Goal: Information Seeking & Learning: Learn about a topic

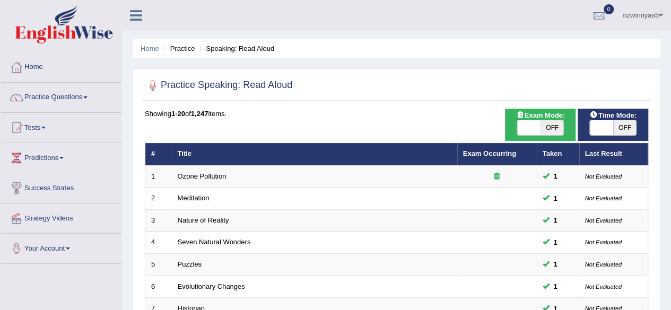
click at [527, 126] on span at bounding box center [528, 127] width 23 height 15
click at [611, 132] on span at bounding box center [601, 127] width 23 height 15
checkbox input "true"
click at [554, 120] on span "OFF" at bounding box center [551, 127] width 23 height 15
checkbox input "true"
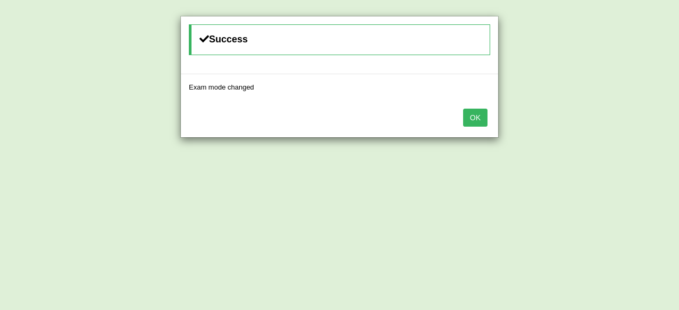
click at [482, 110] on button "OK" at bounding box center [475, 118] width 24 height 18
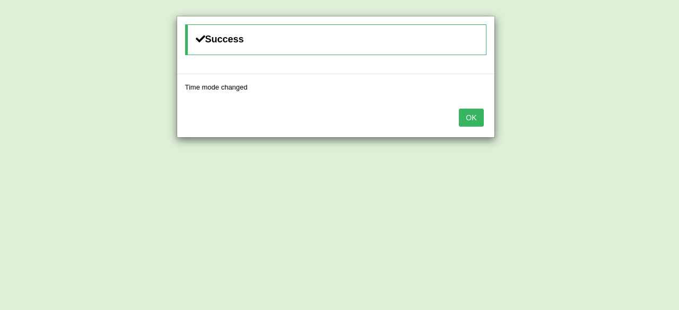
click at [482, 110] on body "Toggle navigation Home Practice Questions Speaking Practice Read Aloud Repeat S…" at bounding box center [339, 155] width 679 height 310
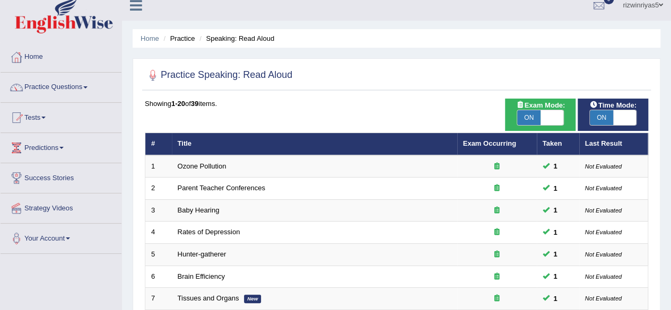
scroll to position [8, 0]
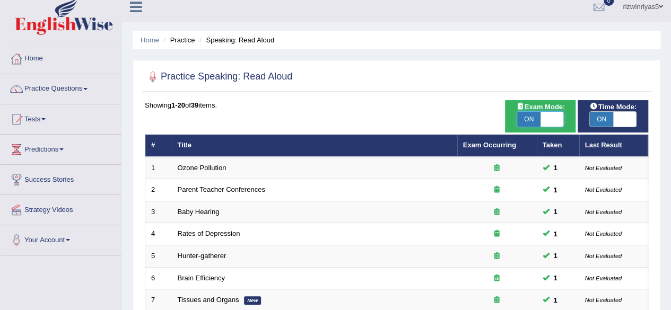
click at [551, 114] on span at bounding box center [551, 119] width 23 height 15
checkbox input "false"
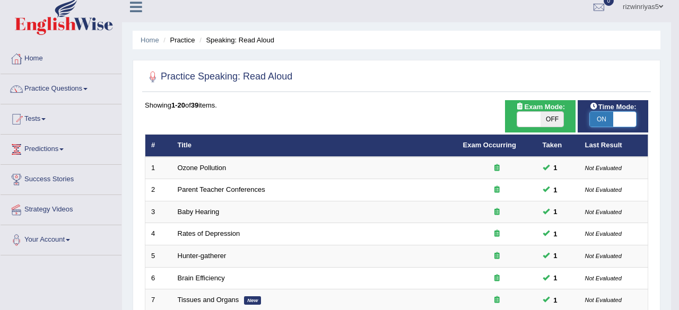
checkbox input "false"
click at [625, 118] on body "Toggle navigation Home Practice Questions Speaking Practice Read Aloud Repeat S…" at bounding box center [339, 147] width 679 height 310
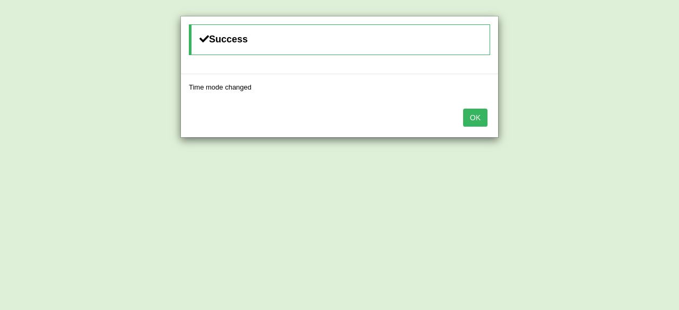
click at [472, 118] on button "OK" at bounding box center [475, 118] width 24 height 18
click at [472, 118] on body "Toggle navigation Home Practice Questions Speaking Practice Read Aloud Repeat S…" at bounding box center [339, 147] width 679 height 310
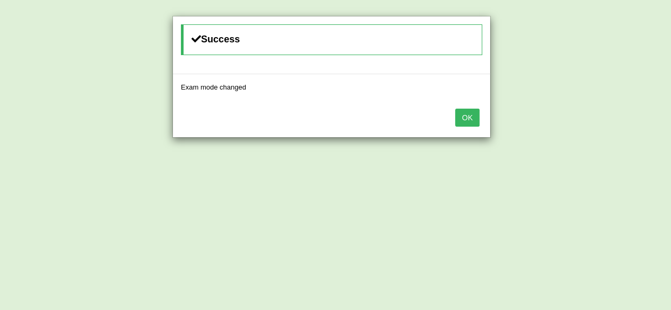
click at [472, 118] on button "OK" at bounding box center [467, 118] width 24 height 18
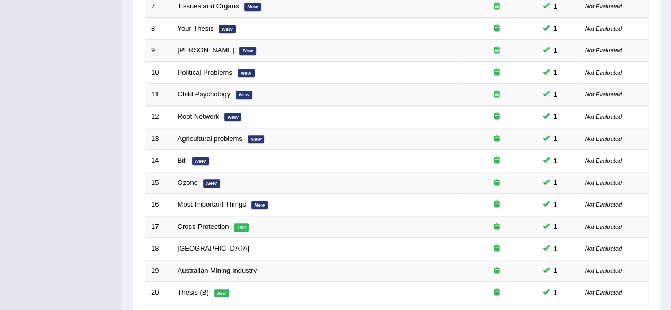
scroll to position [387, 0]
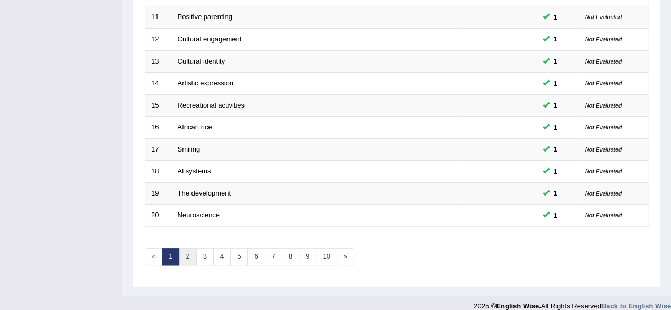
click at [185, 253] on link "2" at bounding box center [187, 256] width 17 height 17
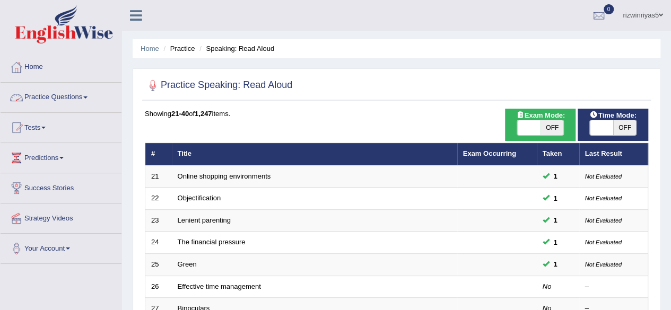
click at [58, 101] on link "Practice Questions" at bounding box center [61, 96] width 121 height 27
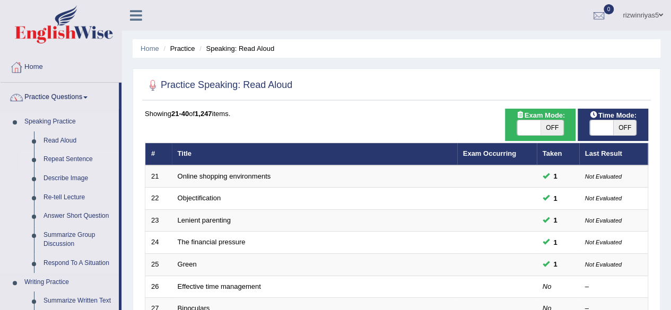
click at [68, 161] on link "Repeat Sentence" at bounding box center [79, 159] width 80 height 19
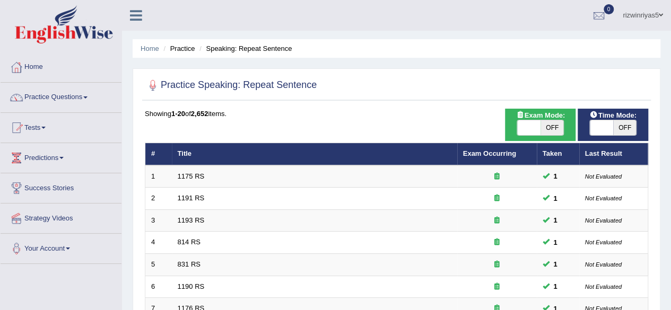
click at [559, 125] on span "OFF" at bounding box center [551, 127] width 23 height 15
checkbox input "true"
click at [600, 124] on span at bounding box center [601, 127] width 23 height 15
checkbox input "true"
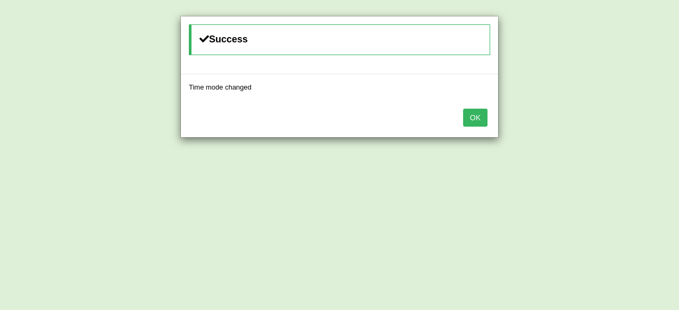
click at [479, 109] on button "OK" at bounding box center [475, 118] width 24 height 18
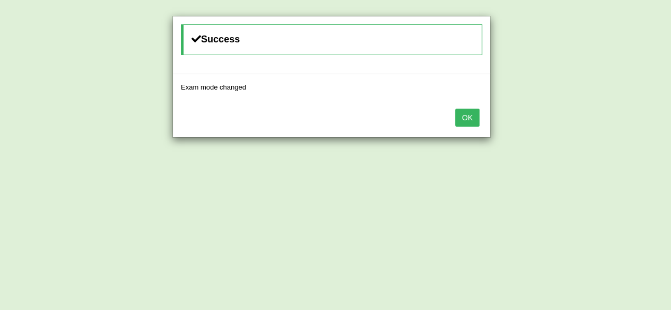
click at [479, 109] on div "OK" at bounding box center [331, 118] width 317 height 37
click at [471, 116] on button "OK" at bounding box center [467, 118] width 24 height 18
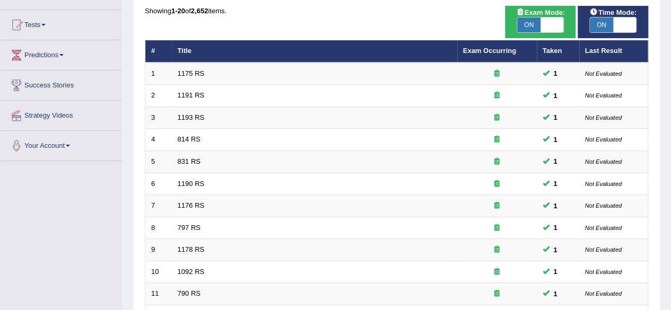
scroll to position [224, 0]
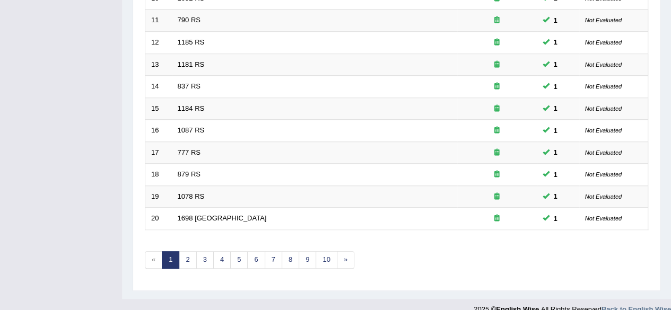
scroll to position [387, 0]
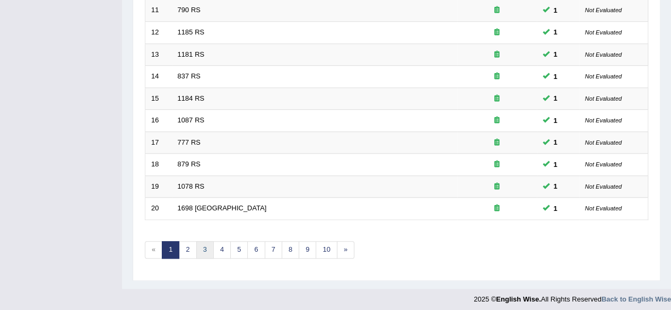
click at [205, 247] on link "3" at bounding box center [204, 249] width 17 height 17
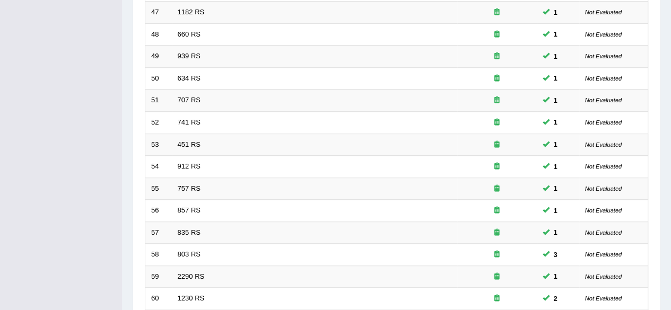
scroll to position [387, 0]
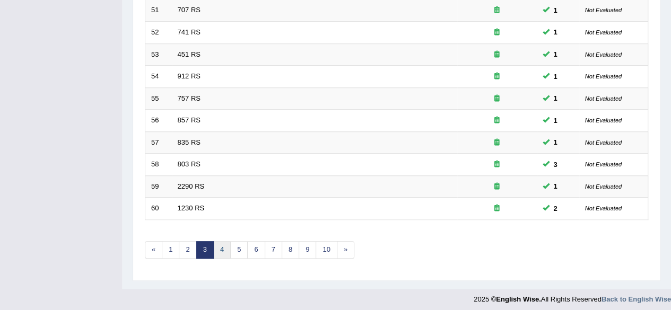
click at [218, 241] on link "4" at bounding box center [221, 249] width 17 height 17
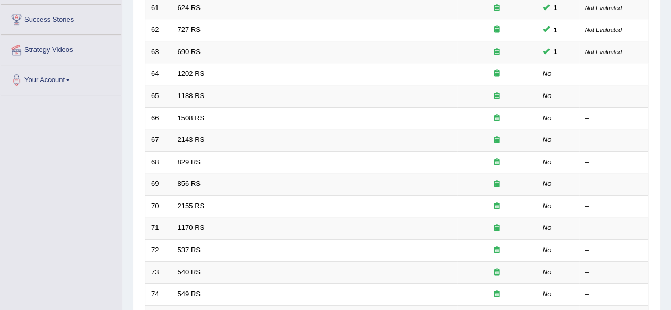
scroll to position [170, 0]
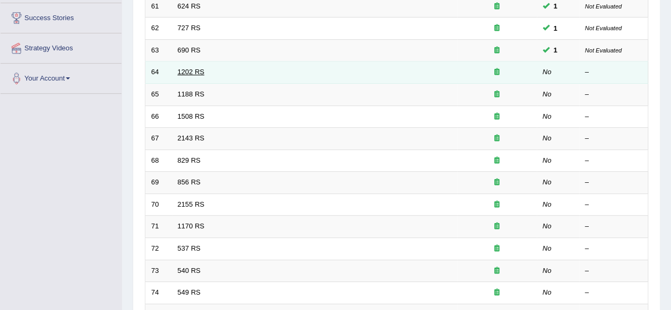
click at [185, 68] on link "1202 RS" at bounding box center [191, 72] width 27 height 8
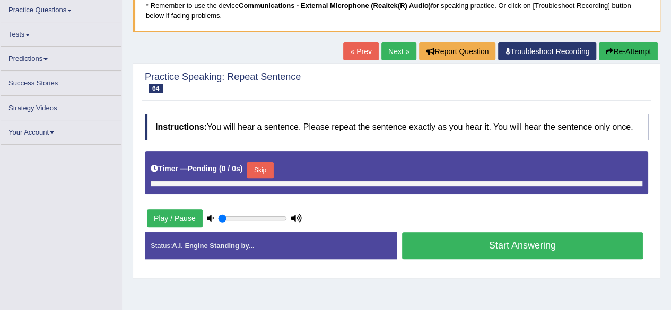
type input "0.9"
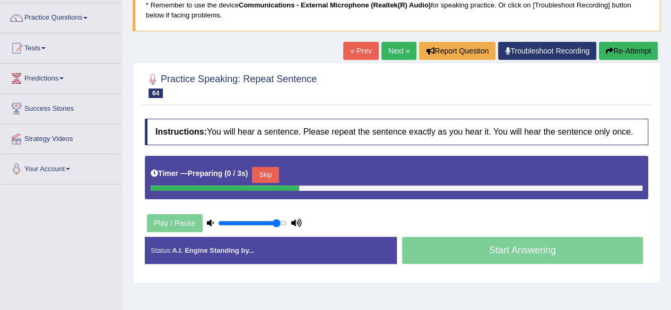
click at [670, 108] on html "Toggle navigation Home Practice Questions Speaking Practice Read Aloud Repeat S…" at bounding box center [335, 75] width 671 height 310
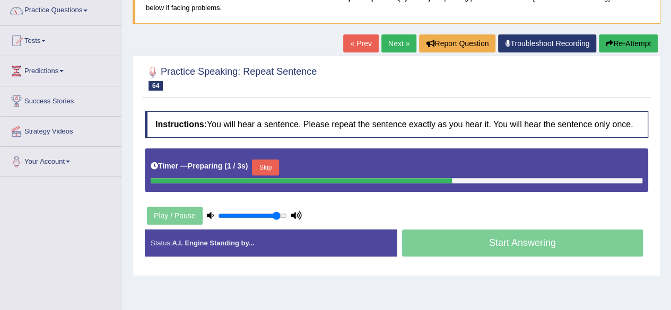
scroll to position [110, 0]
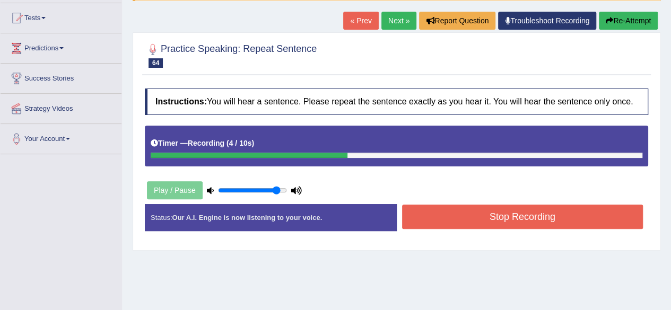
click at [574, 213] on button "Stop Recording" at bounding box center [522, 217] width 241 height 24
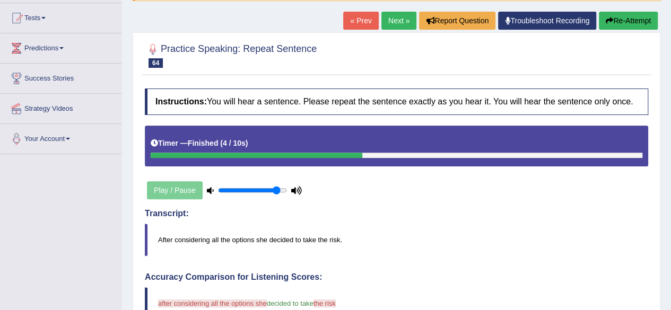
drag, startPoint x: 678, startPoint y: 98, endPoint x: 678, endPoint y: 149, distance: 50.9
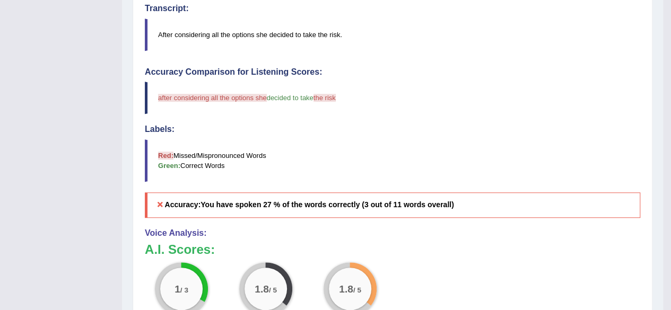
scroll to position [78, 0]
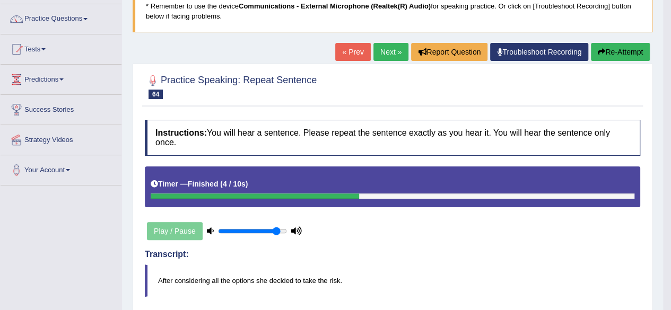
click at [388, 52] on link "Next »" at bounding box center [390, 52] width 35 height 18
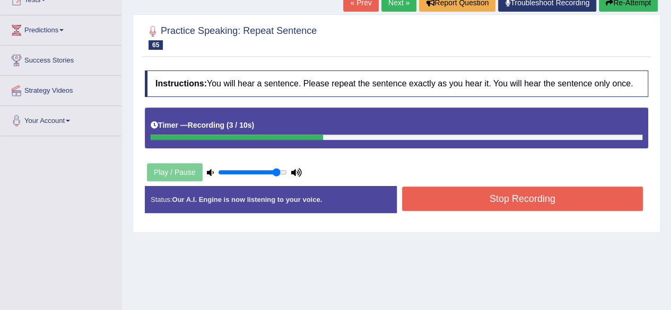
click at [582, 197] on button "Stop Recording" at bounding box center [522, 199] width 241 height 24
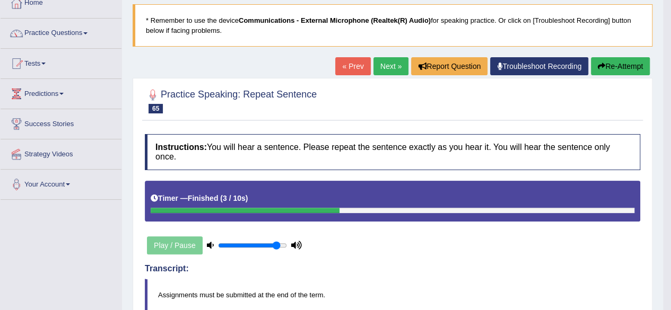
scroll to position [59, 0]
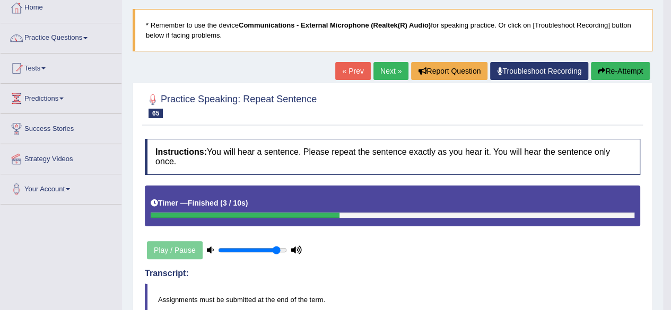
click at [390, 69] on link "Next »" at bounding box center [390, 71] width 35 height 18
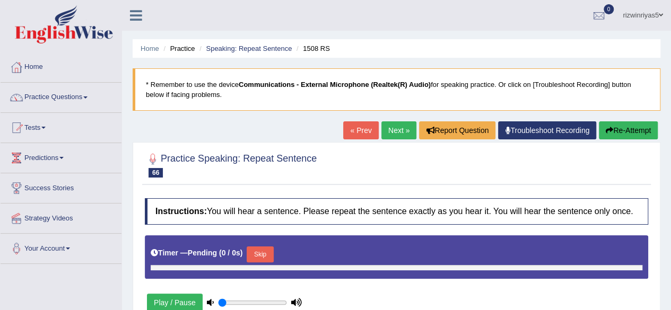
type input "0.9"
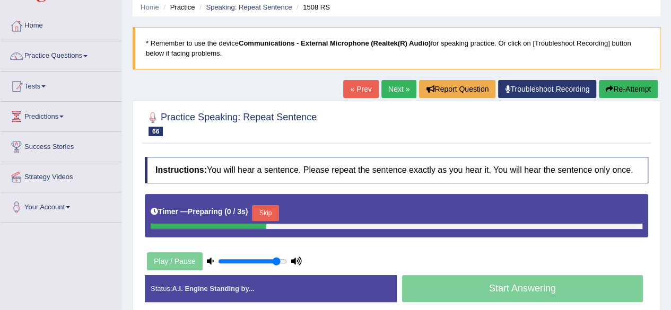
scroll to position [120, 0]
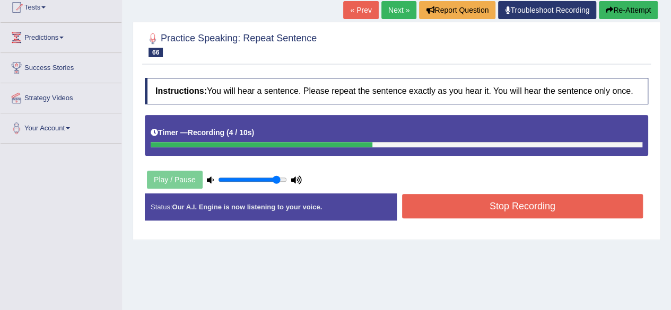
click at [564, 204] on button "Stop Recording" at bounding box center [522, 206] width 241 height 24
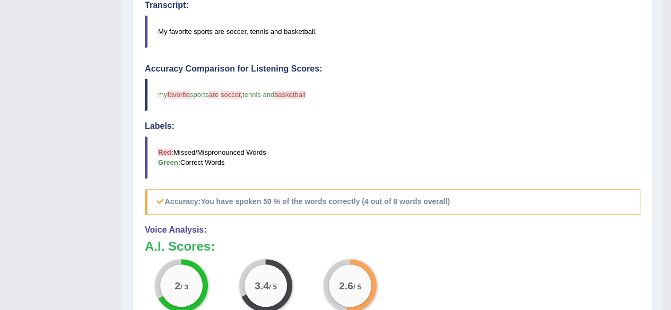
scroll to position [0, 0]
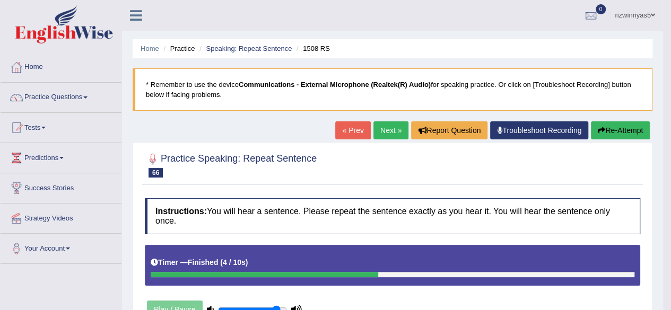
click at [389, 130] on link "Next »" at bounding box center [390, 130] width 35 height 18
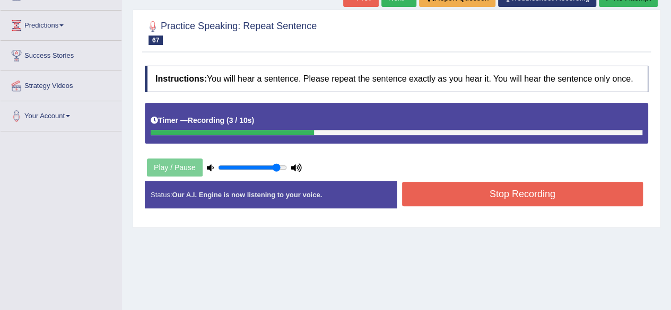
click at [557, 194] on button "Stop Recording" at bounding box center [522, 194] width 241 height 24
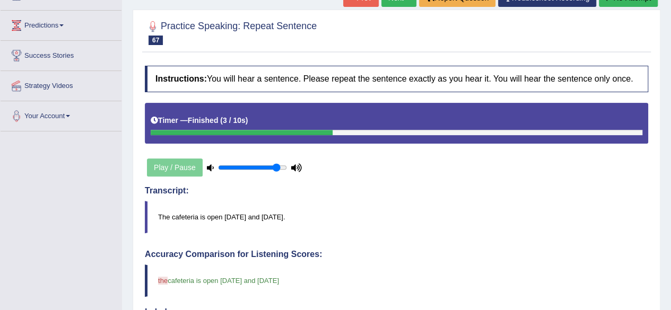
drag, startPoint x: 678, startPoint y: 96, endPoint x: 678, endPoint y: 135, distance: 38.7
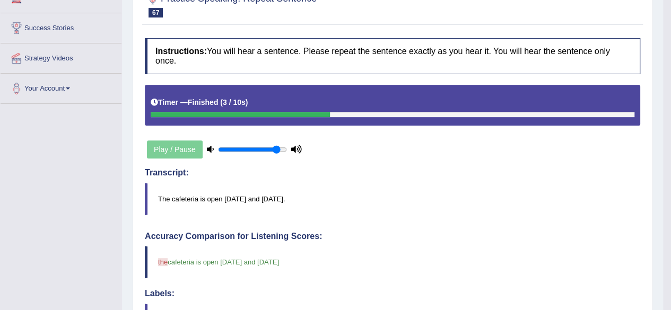
scroll to position [15, 0]
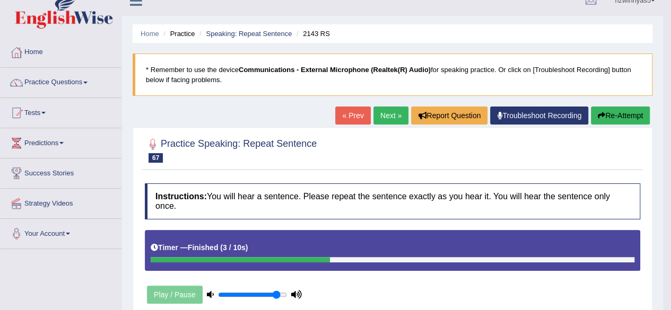
click at [384, 117] on link "Next »" at bounding box center [390, 116] width 35 height 18
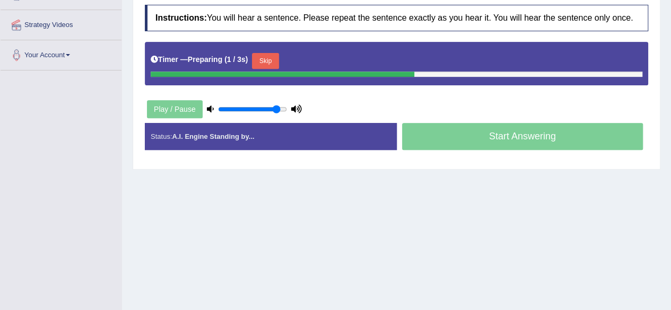
scroll to position [95, 0]
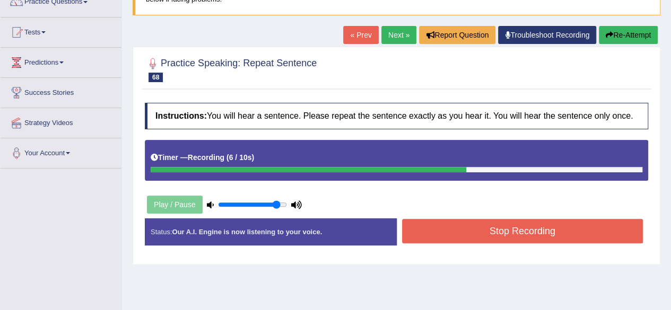
click at [555, 221] on button "Stop Recording" at bounding box center [522, 231] width 241 height 24
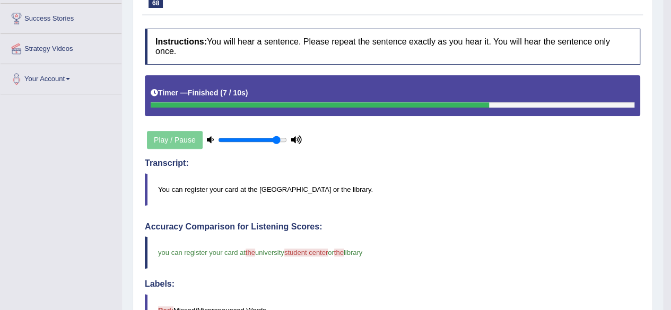
scroll to position [0, 0]
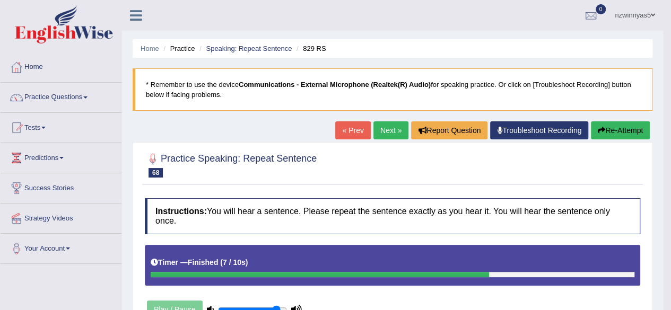
click at [388, 129] on link "Next »" at bounding box center [390, 130] width 35 height 18
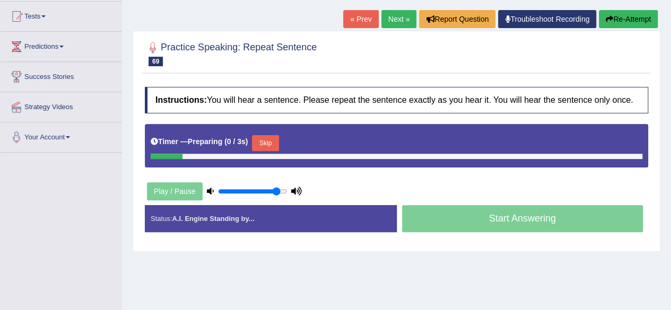
scroll to position [111, 0]
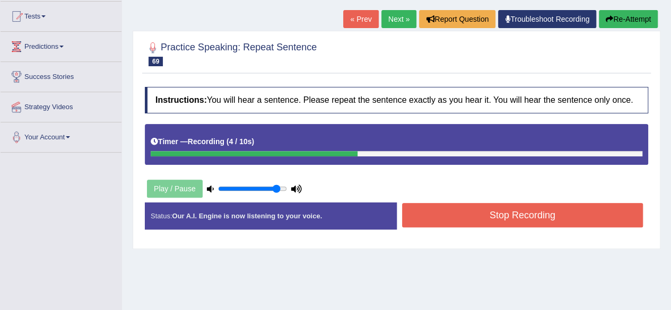
click at [577, 214] on button "Stop Recording" at bounding box center [522, 215] width 241 height 24
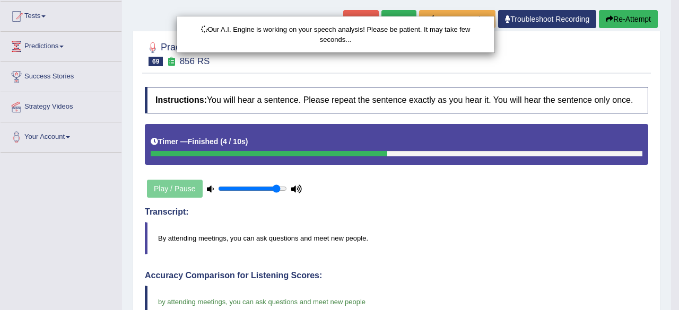
click at [670, 151] on html "Toggle navigation Home Practice Questions Speaking Practice Read Aloud Repeat S…" at bounding box center [339, 44] width 679 height 310
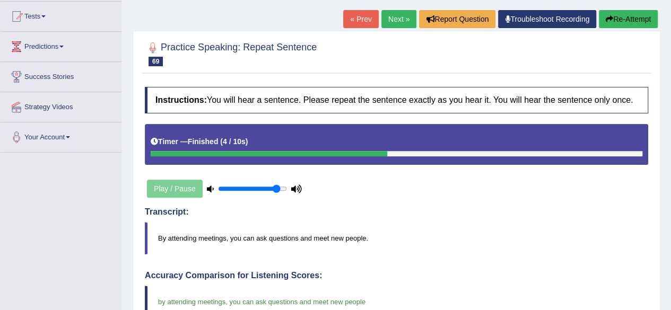
drag, startPoint x: 678, startPoint y: 151, endPoint x: 678, endPoint y: 197, distance: 45.6
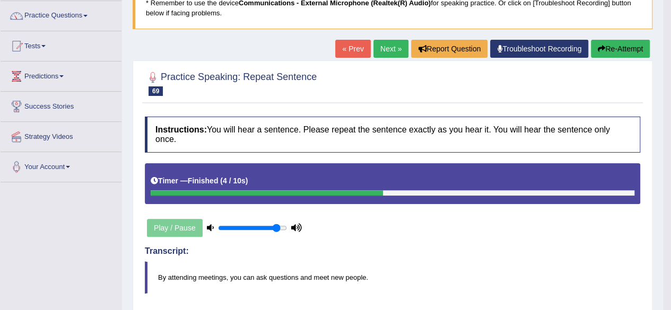
scroll to position [38, 0]
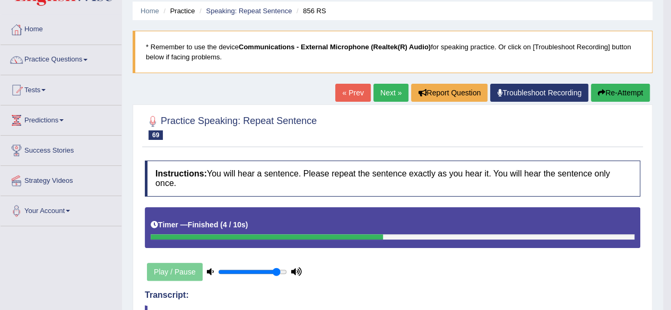
click at [389, 92] on link "Next »" at bounding box center [390, 93] width 35 height 18
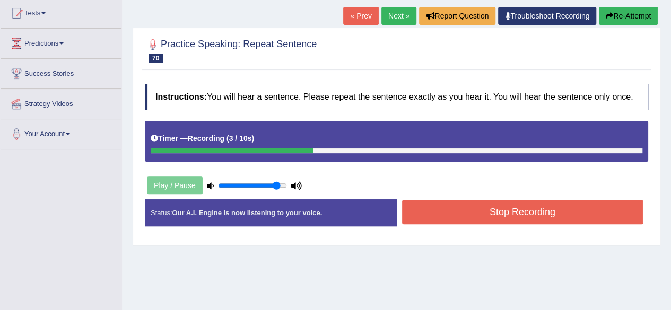
click at [572, 207] on button "Stop Recording" at bounding box center [522, 212] width 241 height 24
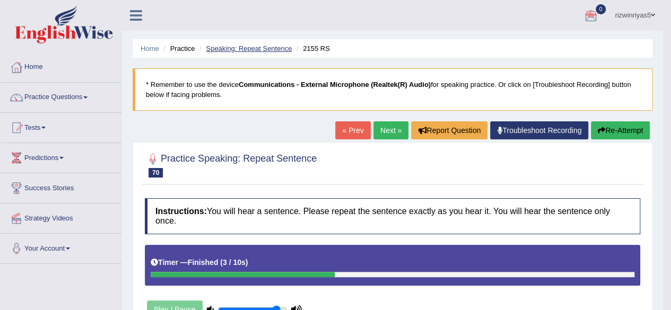
click at [257, 45] on link "Speaking: Repeat Sentence" at bounding box center [249, 49] width 86 height 8
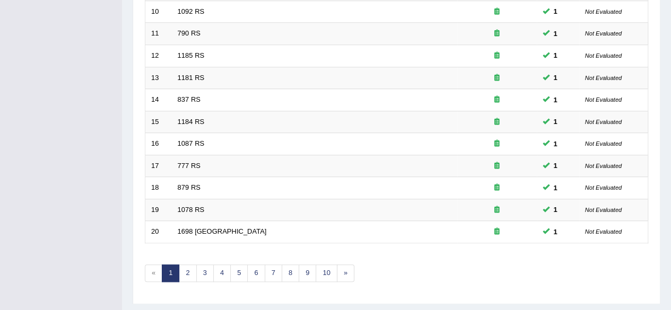
scroll to position [387, 0]
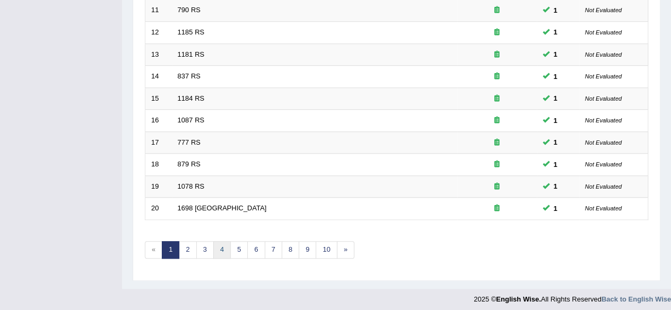
click at [223, 248] on link "4" at bounding box center [221, 249] width 17 height 17
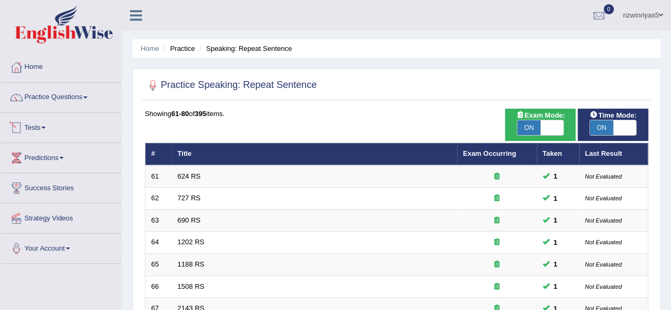
click at [57, 122] on link "Tests" at bounding box center [61, 126] width 121 height 27
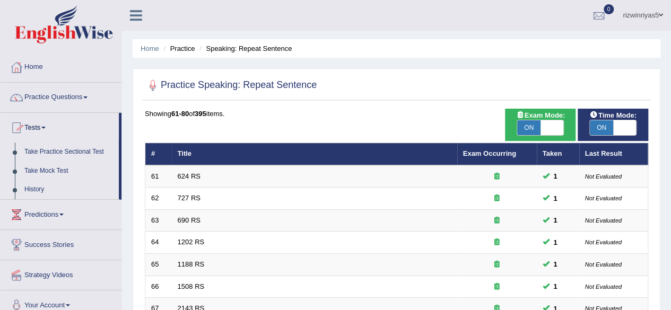
click at [57, 122] on link "Tests" at bounding box center [60, 126] width 118 height 27
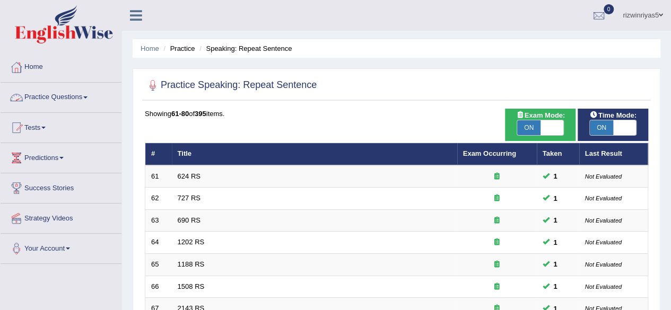
click at [76, 91] on link "Practice Questions" at bounding box center [61, 96] width 121 height 27
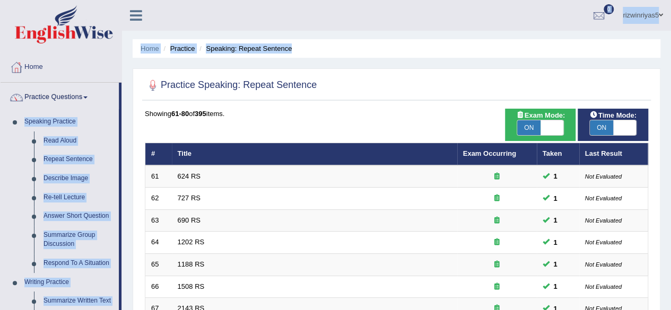
drag, startPoint x: 120, startPoint y: 102, endPoint x: 127, endPoint y: 128, distance: 26.5
click at [144, 51] on link "Home" at bounding box center [150, 49] width 19 height 8
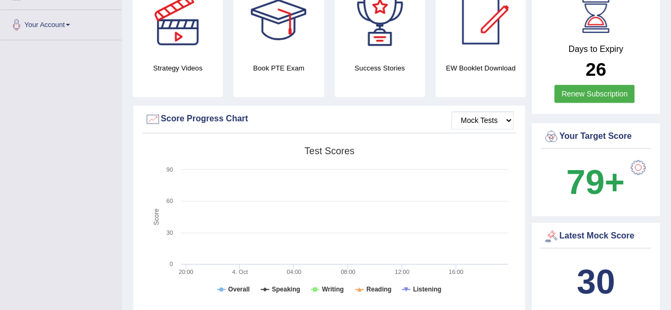
scroll to position [218, 0]
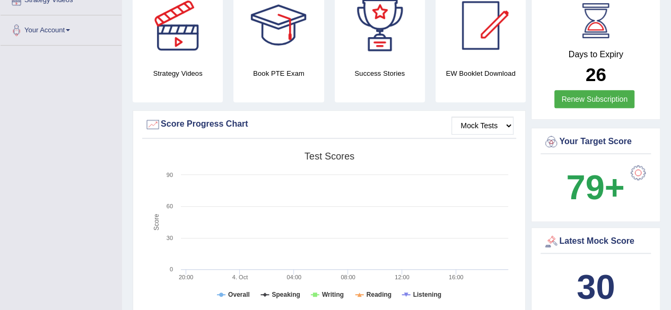
drag, startPoint x: 678, startPoint y: 23, endPoint x: 673, endPoint y: 64, distance: 41.7
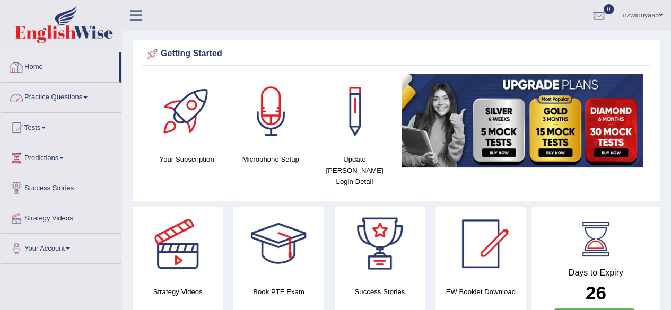
click at [57, 100] on link "Practice Questions" at bounding box center [61, 96] width 121 height 27
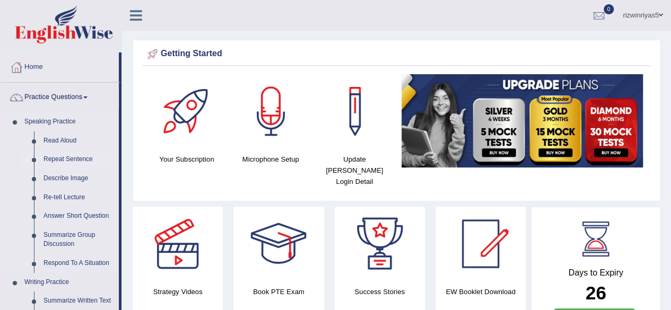
click at [70, 155] on link "Repeat Sentence" at bounding box center [79, 159] width 80 height 19
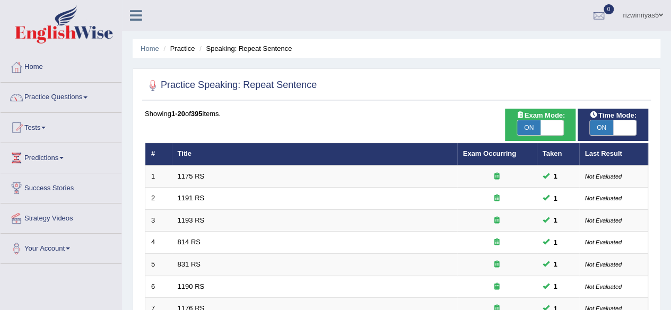
click at [632, 91] on div at bounding box center [396, 86] width 503 height 22
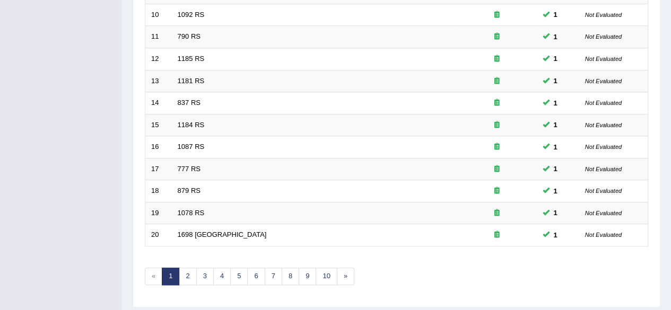
scroll to position [387, 0]
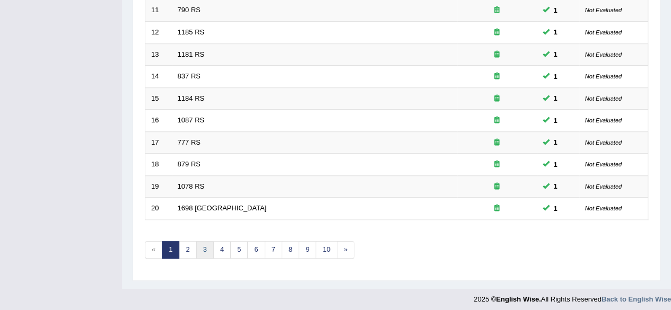
click at [198, 241] on link "3" at bounding box center [204, 249] width 17 height 17
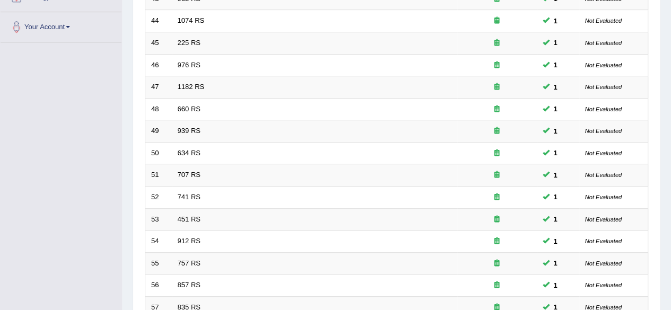
scroll to position [387, 0]
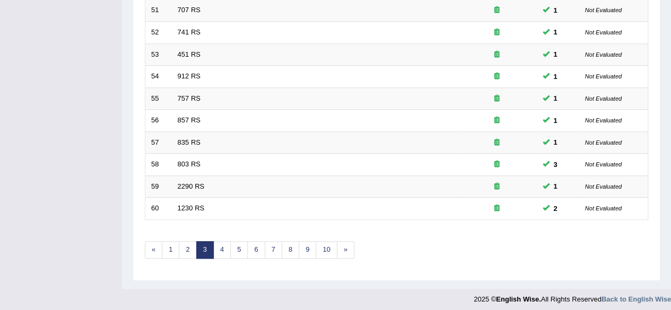
drag, startPoint x: 0, startPoint y: 0, endPoint x: 678, endPoint y: 335, distance: 756.2
click at [220, 248] on link "4" at bounding box center [221, 249] width 17 height 17
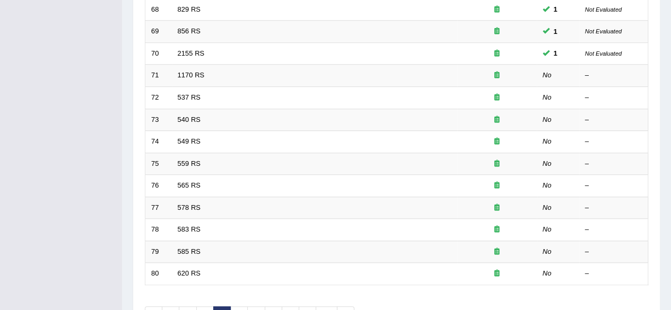
scroll to position [325, 0]
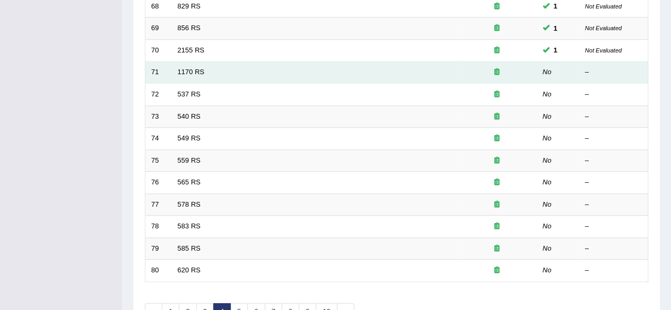
click at [153, 71] on td "71" at bounding box center [158, 73] width 27 height 22
click at [195, 72] on link "1170 RS" at bounding box center [191, 72] width 27 height 8
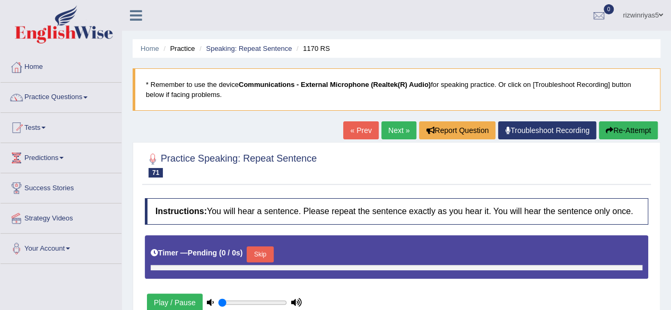
type input "0.9"
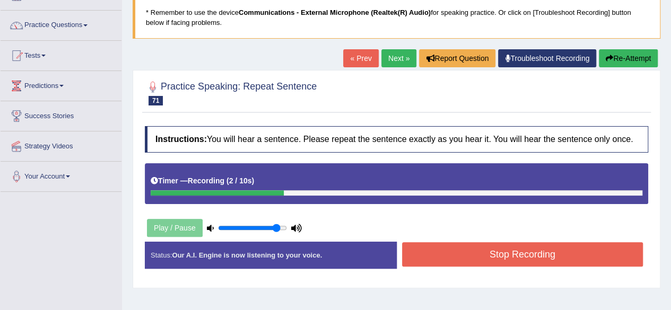
scroll to position [79, 0]
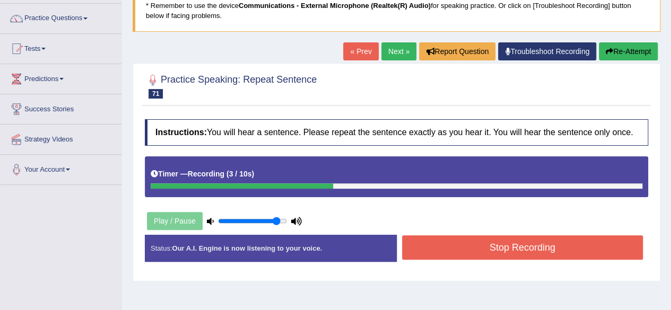
click at [485, 239] on button "Stop Recording" at bounding box center [522, 247] width 241 height 24
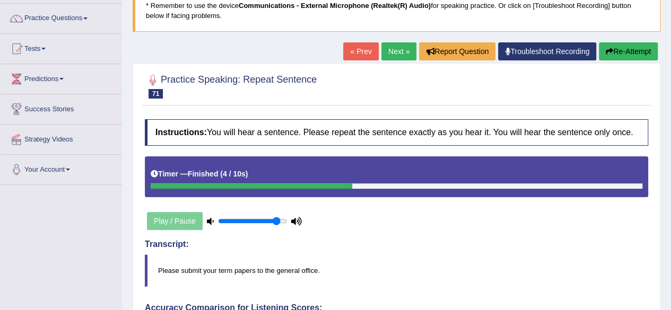
drag, startPoint x: 678, startPoint y: 78, endPoint x: 678, endPoint y: 141, distance: 62.0
click at [671, 141] on html "Toggle navigation Home Practice Questions Speaking Practice Read Aloud Repeat S…" at bounding box center [335, 76] width 671 height 310
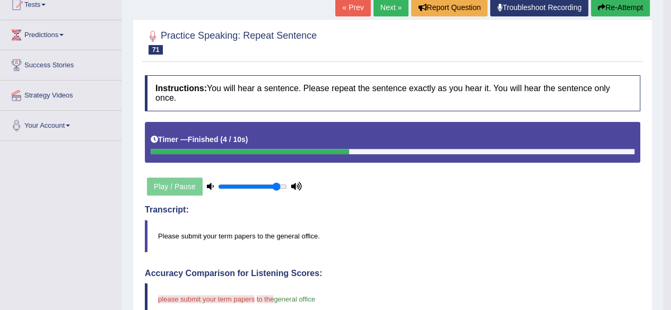
scroll to position [89, 0]
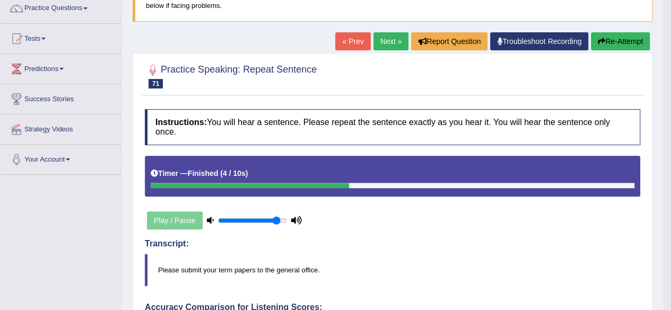
click at [628, 42] on button "Re-Attempt" at bounding box center [620, 41] width 59 height 18
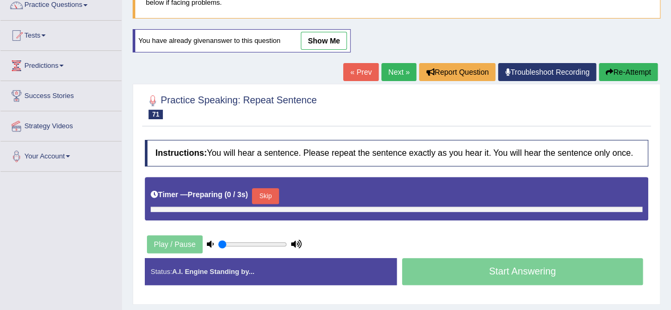
type input "0.9"
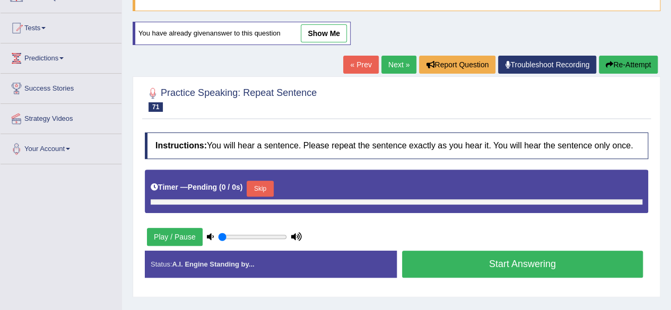
type input "0.9"
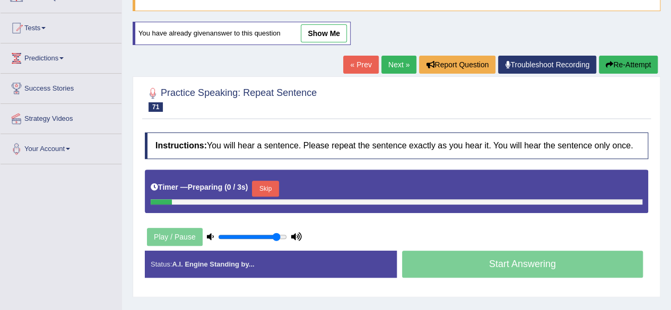
scroll to position [92, 0]
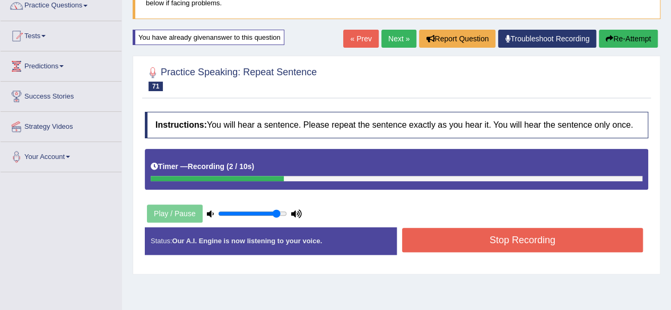
click at [546, 242] on button "Stop Recording" at bounding box center [522, 240] width 241 height 24
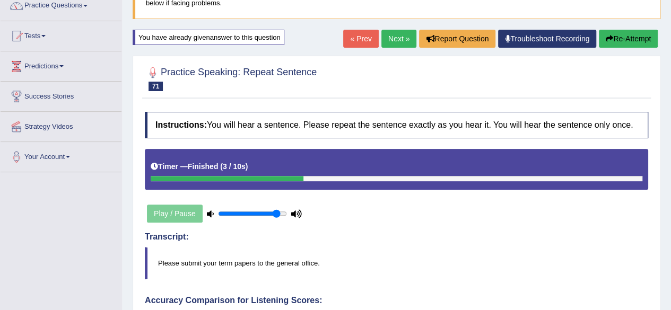
drag, startPoint x: 678, startPoint y: 96, endPoint x: 678, endPoint y: 143, distance: 46.7
click at [670, 143] on html "Toggle navigation Home Practice Questions Speaking Practice Read Aloud Repeat S…" at bounding box center [335, 63] width 671 height 310
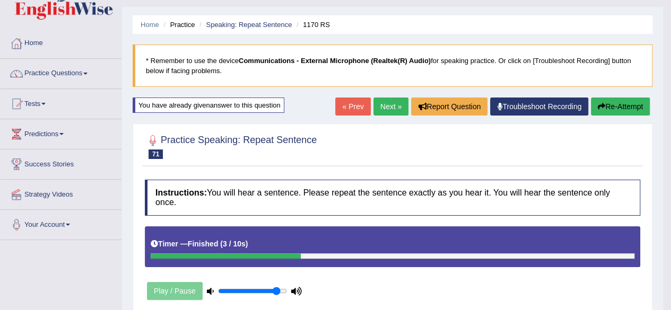
scroll to position [0, 0]
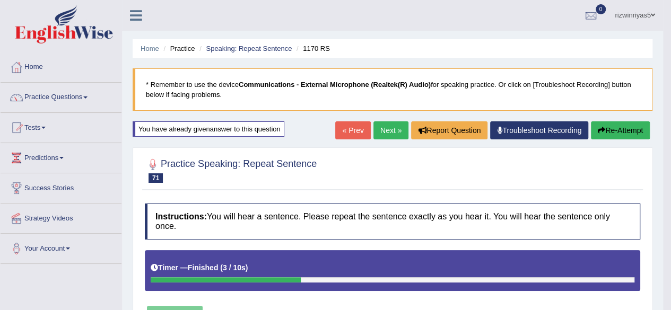
click at [387, 121] on link "Next »" at bounding box center [390, 130] width 35 height 18
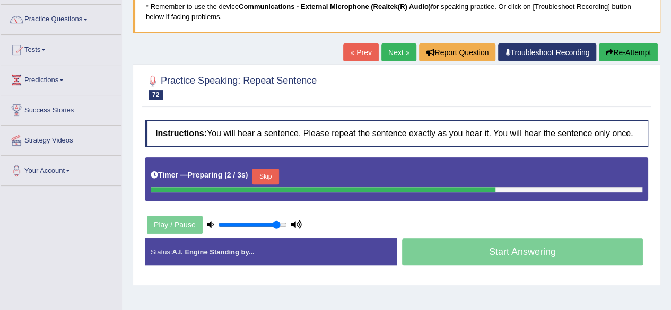
drag, startPoint x: 678, startPoint y: 65, endPoint x: 467, endPoint y: 118, distance: 218.1
click at [467, 118] on div "Instructions: You will hear a sentence. Please repeat the sentence exactly as y…" at bounding box center [396, 197] width 509 height 164
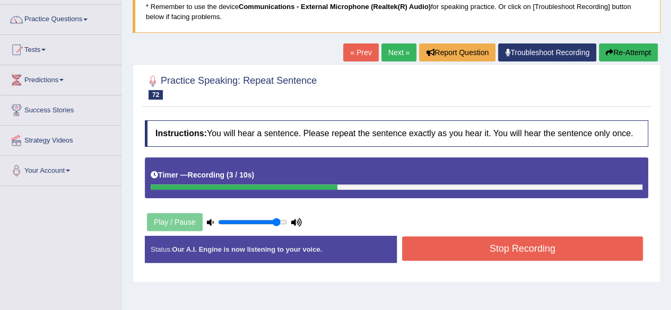
click at [568, 241] on button "Stop Recording" at bounding box center [522, 248] width 241 height 24
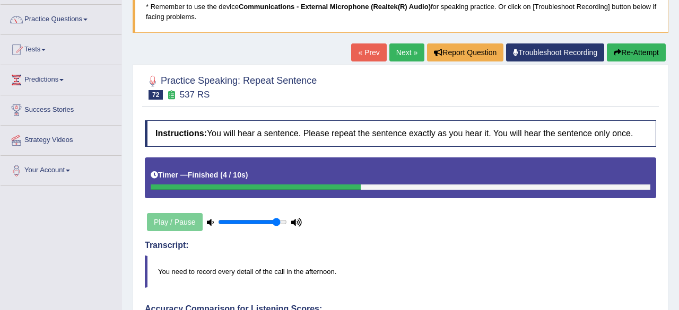
click at [670, 146] on html "Toggle navigation Home Practice Questions Speaking Practice Read Aloud Repeat S…" at bounding box center [339, 77] width 679 height 310
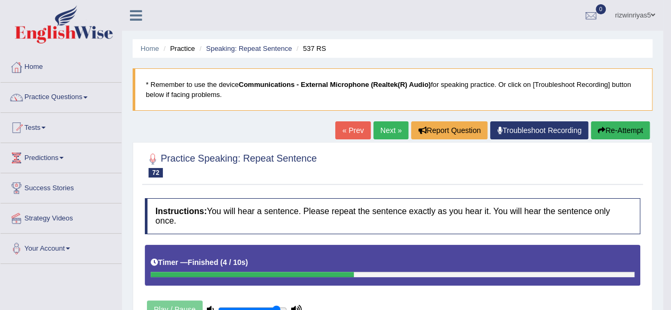
click at [386, 131] on link "Next »" at bounding box center [390, 130] width 35 height 18
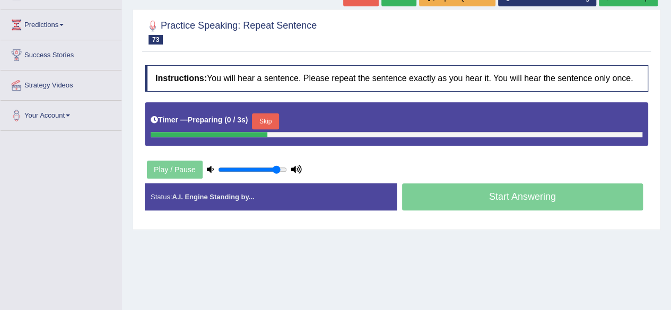
scroll to position [133, 0]
click at [670, 128] on html "Toggle navigation Home Practice Questions Speaking Practice Read Aloud Repeat S…" at bounding box center [335, 22] width 671 height 310
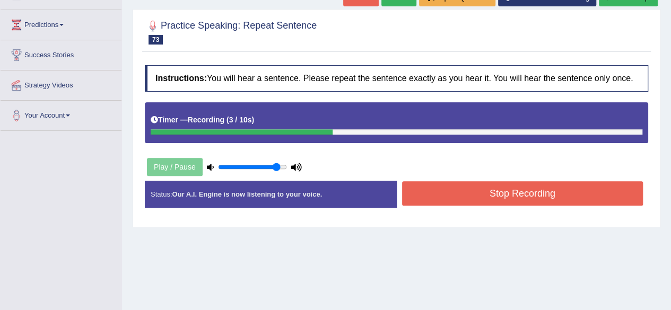
click at [545, 186] on button "Stop Recording" at bounding box center [522, 193] width 241 height 24
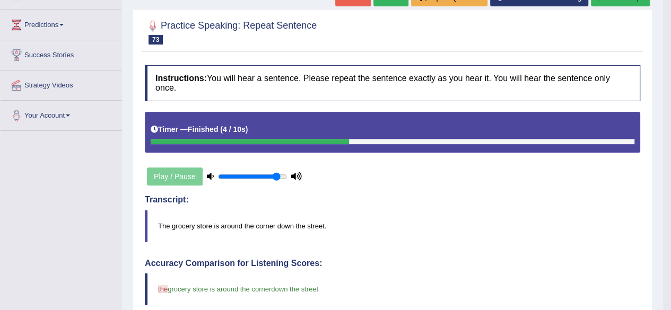
drag, startPoint x: 678, startPoint y: 72, endPoint x: 678, endPoint y: 121, distance: 49.3
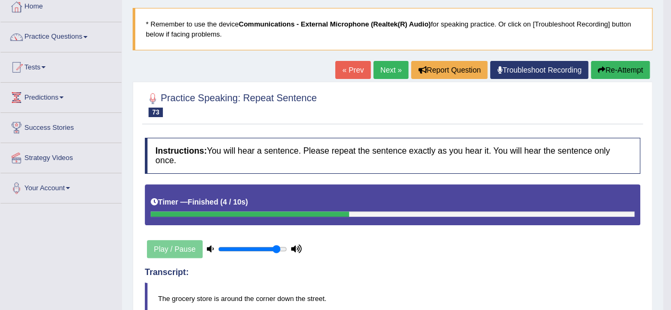
scroll to position [29, 0]
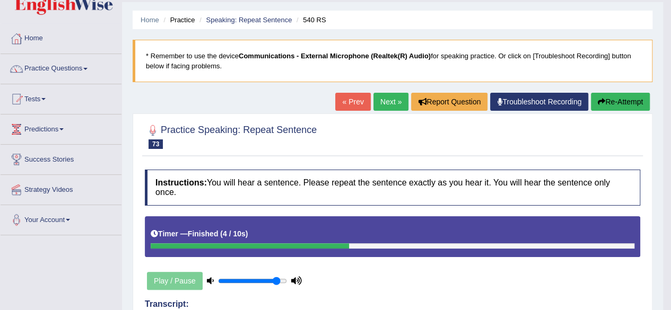
click at [399, 100] on link "Next »" at bounding box center [390, 102] width 35 height 18
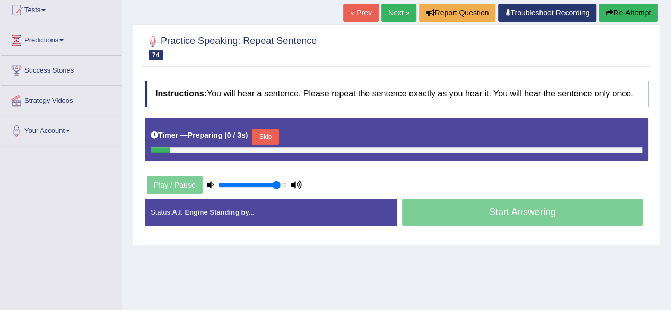
click at [670, 137] on html "Toggle navigation Home Practice Questions Speaking Practice Read Aloud Repeat S…" at bounding box center [335, 37] width 671 height 310
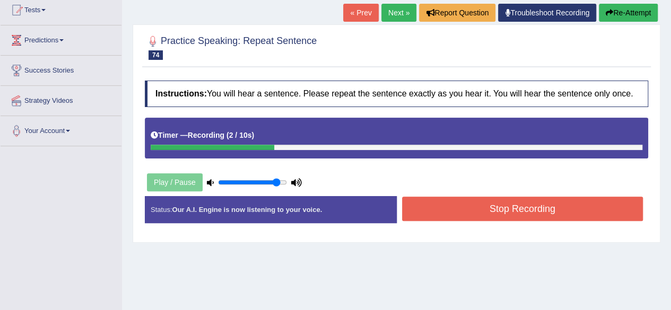
click at [563, 197] on button "Stop Recording" at bounding box center [522, 209] width 241 height 24
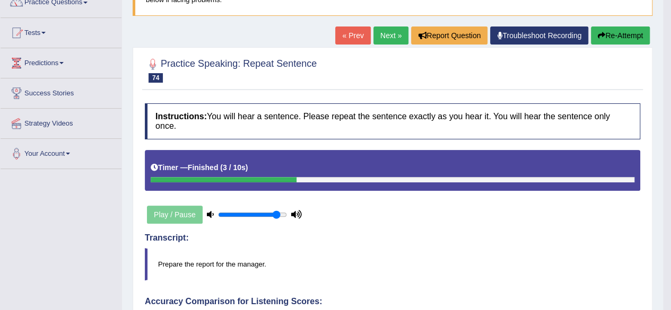
scroll to position [91, 0]
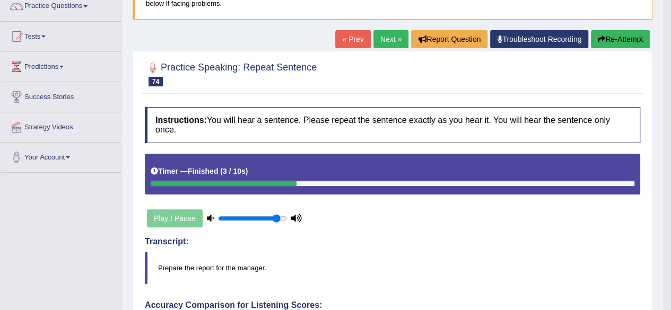
click at [392, 32] on link "Next »" at bounding box center [390, 39] width 35 height 18
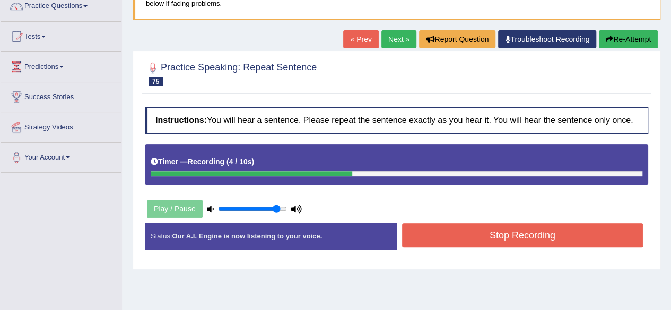
click at [534, 234] on button "Stop Recording" at bounding box center [522, 235] width 241 height 24
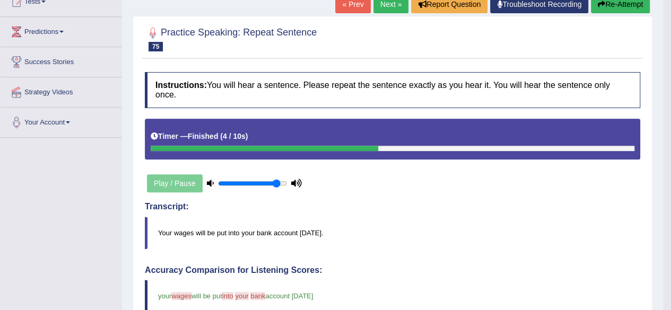
scroll to position [64, 0]
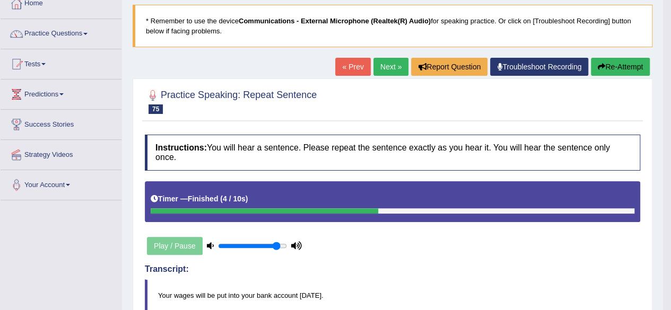
click at [389, 66] on link "Next »" at bounding box center [390, 67] width 35 height 18
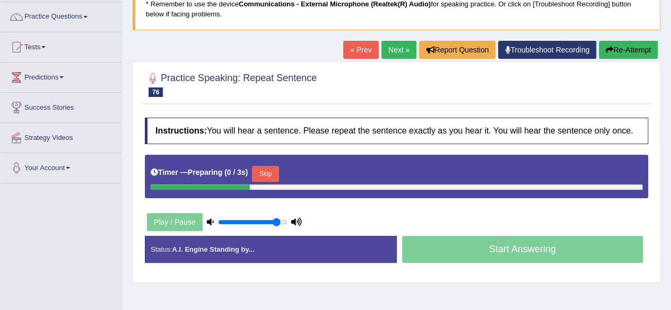
scroll to position [83, 0]
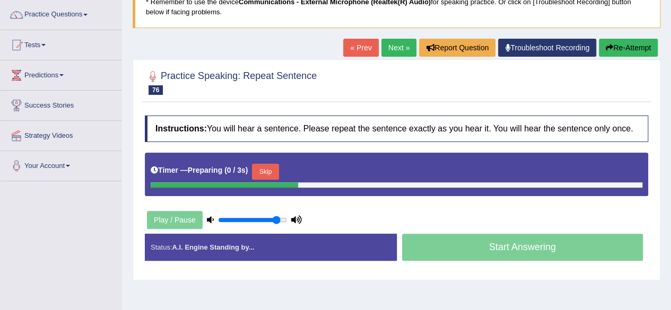
click at [670, 100] on html "Toggle navigation Home Practice Questions Speaking Practice Read Aloud Repeat S…" at bounding box center [335, 72] width 671 height 310
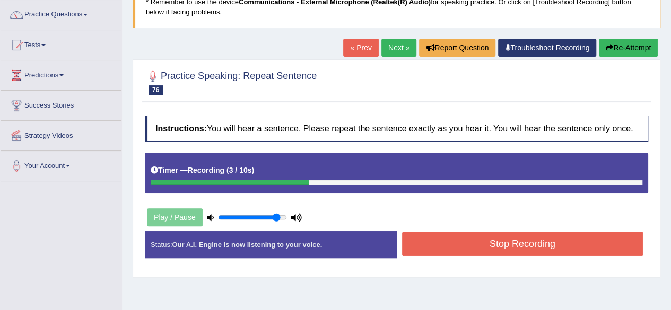
click at [559, 238] on button "Stop Recording" at bounding box center [522, 244] width 241 height 24
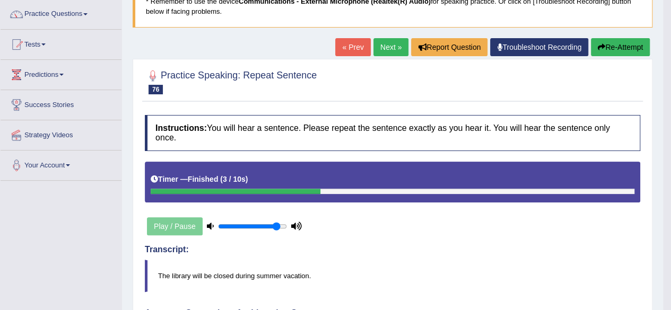
scroll to position [82, 0]
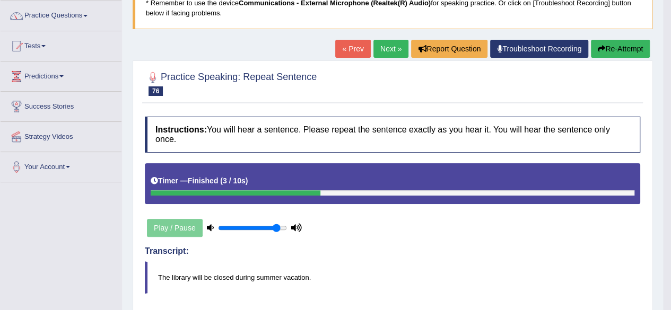
click at [394, 41] on link "Next »" at bounding box center [390, 49] width 35 height 18
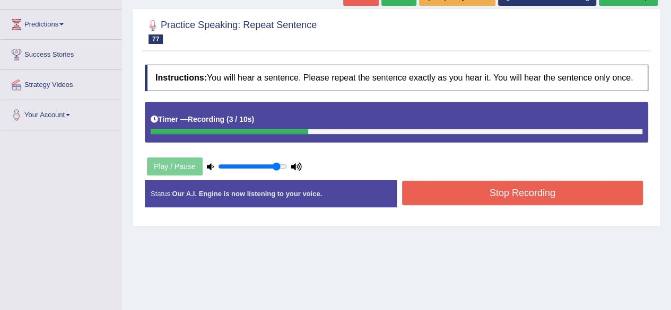
click at [516, 194] on button "Stop Recording" at bounding box center [522, 193] width 241 height 24
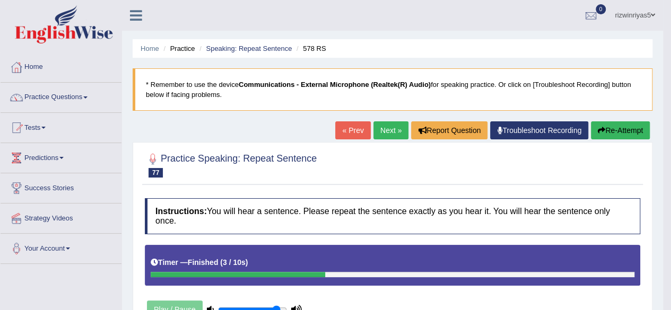
click at [396, 138] on link "Next »" at bounding box center [390, 130] width 35 height 18
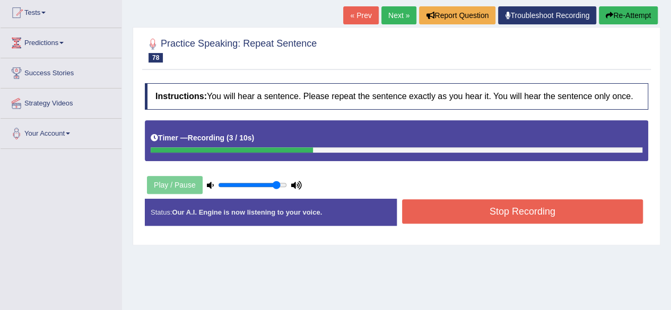
click at [557, 205] on button "Stop Recording" at bounding box center [522, 211] width 241 height 24
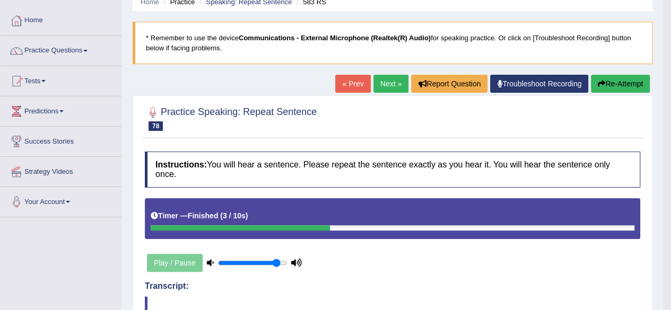
scroll to position [23, 0]
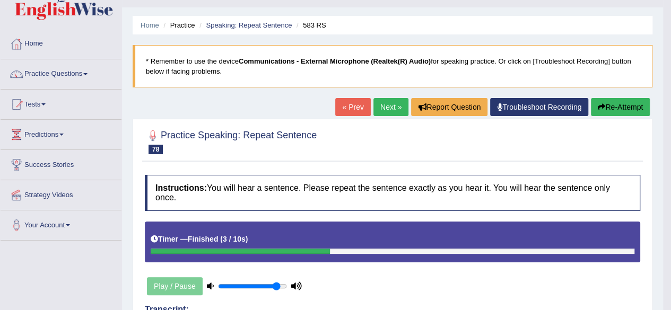
click at [391, 107] on link "Next »" at bounding box center [390, 107] width 35 height 18
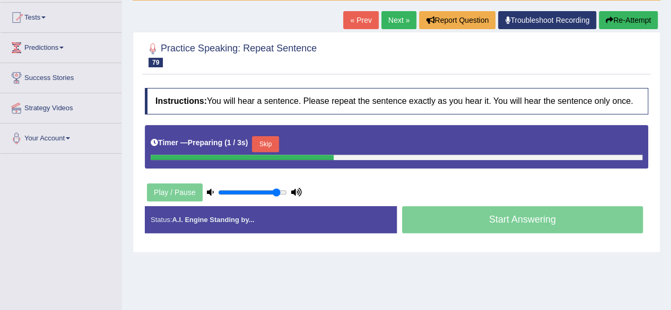
drag, startPoint x: 678, startPoint y: 73, endPoint x: 678, endPoint y: 135, distance: 62.6
click at [670, 135] on html "Toggle navigation Home Practice Questions Speaking Practice Read Aloud Repeat S…" at bounding box center [335, 45] width 671 height 310
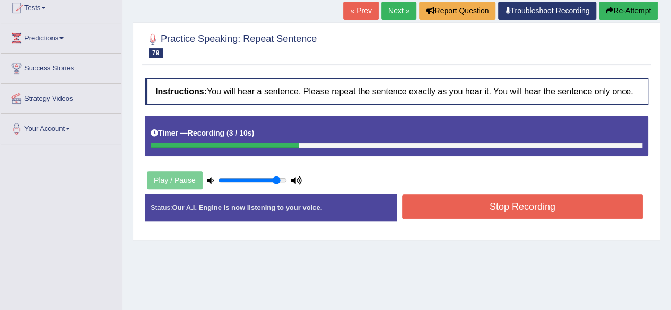
click at [564, 211] on button "Stop Recording" at bounding box center [522, 207] width 241 height 24
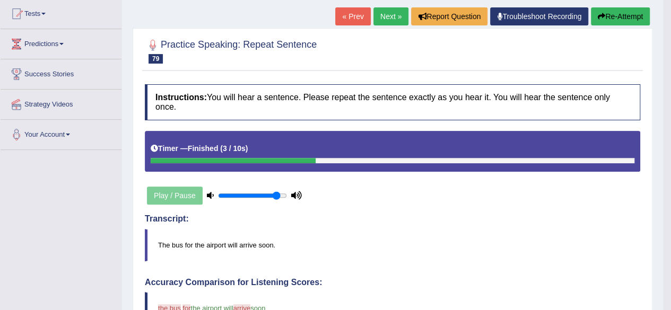
scroll to position [103, 0]
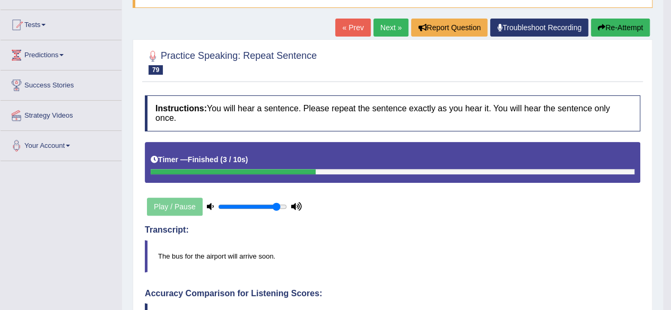
click at [393, 19] on link "Next »" at bounding box center [390, 28] width 35 height 18
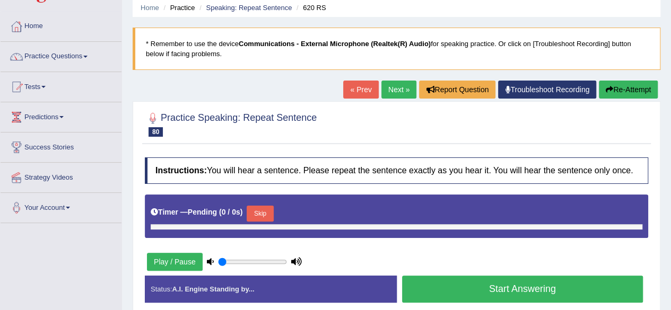
type input "0.9"
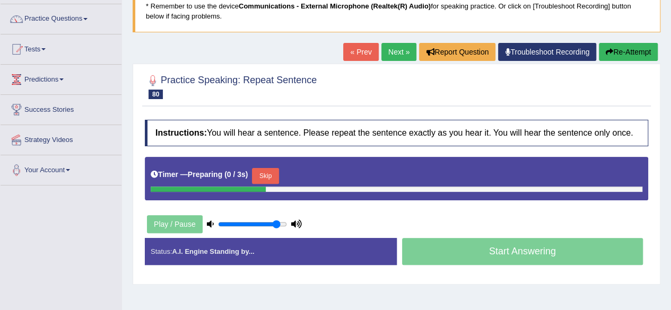
scroll to position [128, 0]
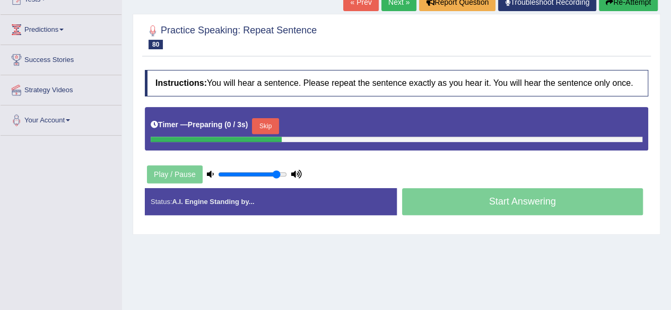
click at [671, 124] on html "Toggle navigation Home Practice Questions Speaking Practice Read Aloud Repeat S…" at bounding box center [335, 27] width 671 height 310
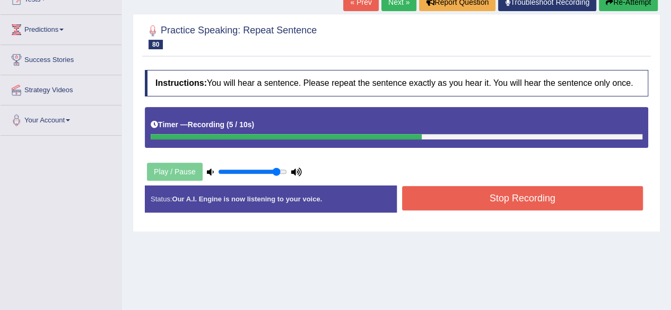
click at [529, 205] on button "Stop Recording" at bounding box center [522, 198] width 241 height 24
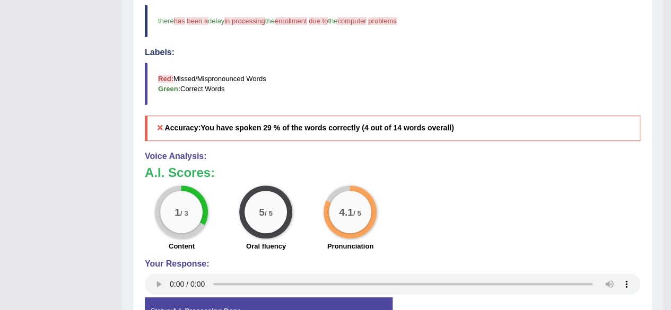
scroll to position [441, 0]
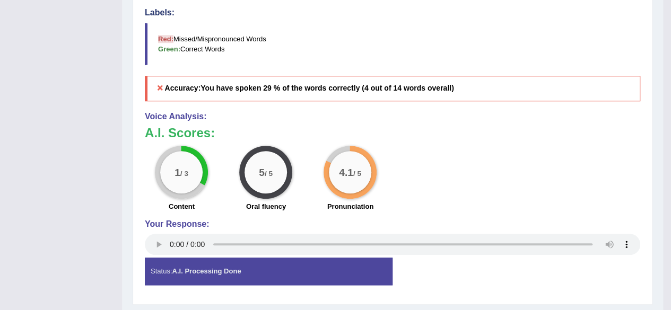
drag, startPoint x: 669, startPoint y: 220, endPoint x: 669, endPoint y: 183, distance: 36.1
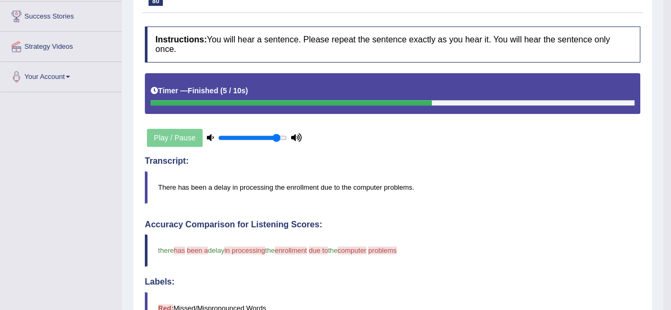
scroll to position [0, 0]
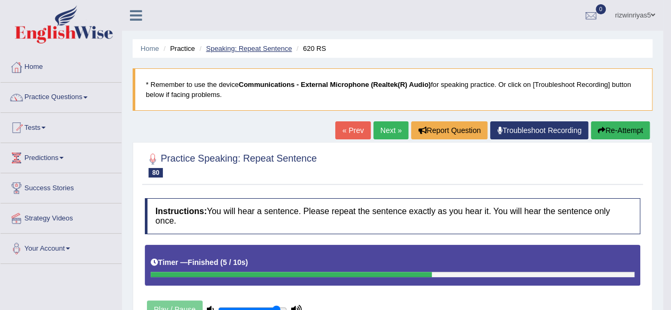
click at [270, 46] on link "Speaking: Repeat Sentence" at bounding box center [249, 49] width 86 height 8
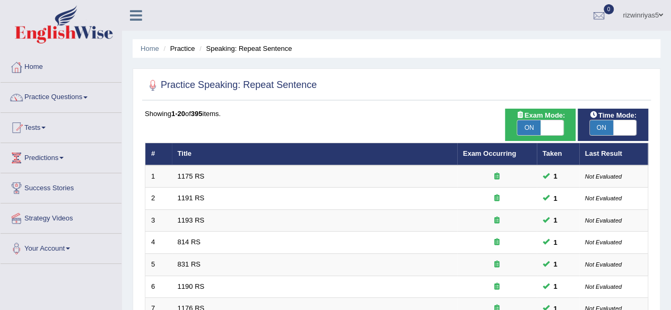
scroll to position [387, 0]
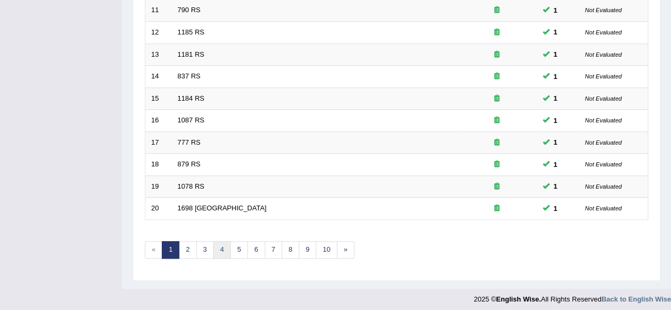
click at [222, 248] on link "4" at bounding box center [221, 249] width 17 height 17
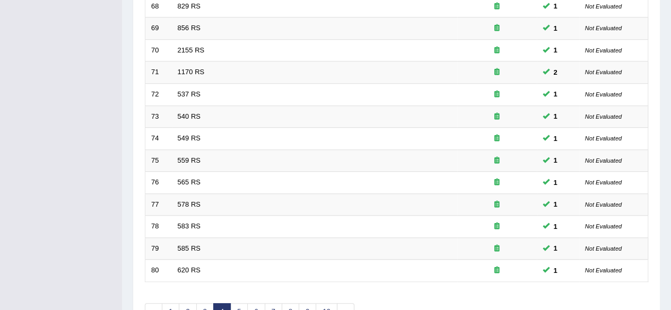
scroll to position [387, 0]
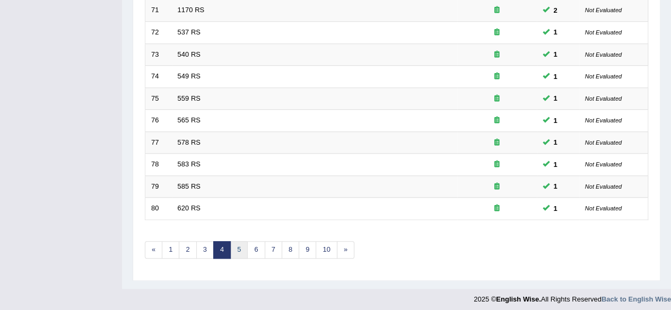
click at [240, 241] on link "5" at bounding box center [238, 249] width 17 height 17
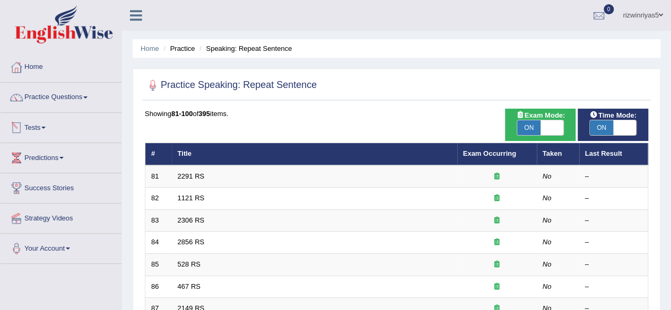
click at [38, 134] on link "Tests" at bounding box center [61, 126] width 121 height 27
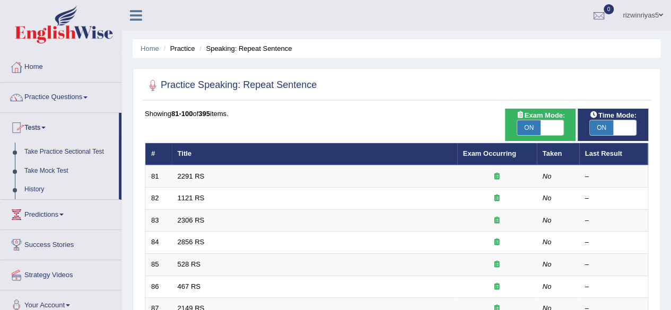
click at [38, 134] on link "Tests" at bounding box center [60, 126] width 118 height 27
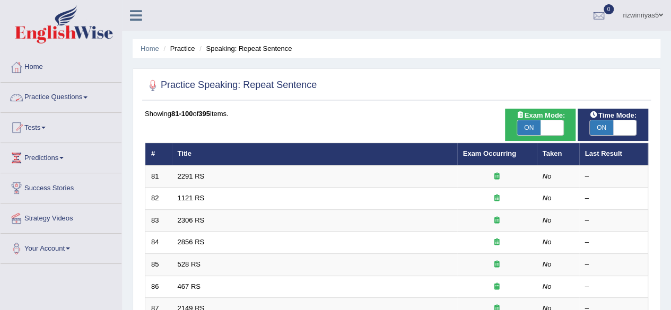
click at [50, 101] on link "Practice Questions" at bounding box center [61, 96] width 121 height 27
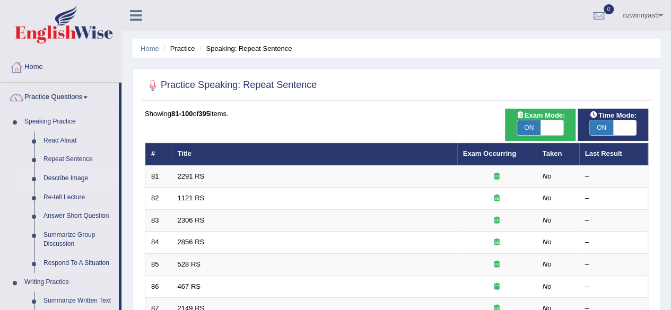
click at [68, 177] on link "Describe Image" at bounding box center [79, 178] width 80 height 19
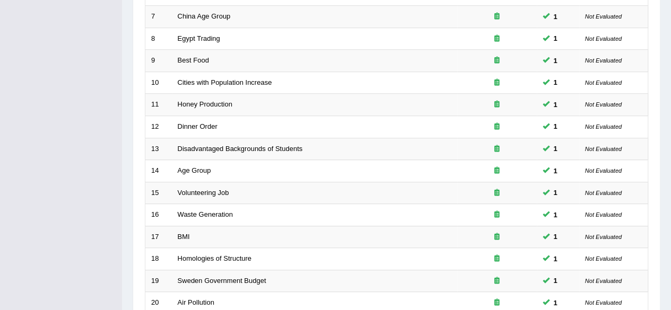
scroll to position [387, 0]
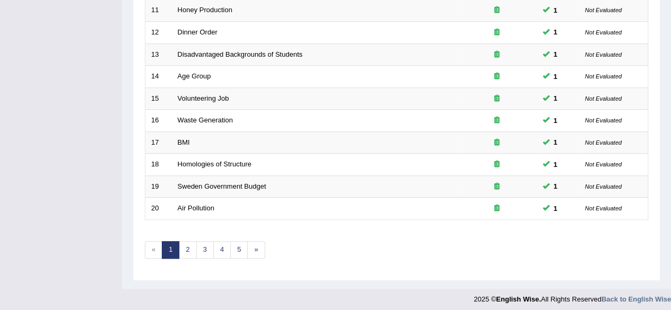
drag, startPoint x: 678, startPoint y: 69, endPoint x: 678, endPoint y: 252, distance: 182.4
click at [187, 248] on link "2" at bounding box center [187, 249] width 17 height 17
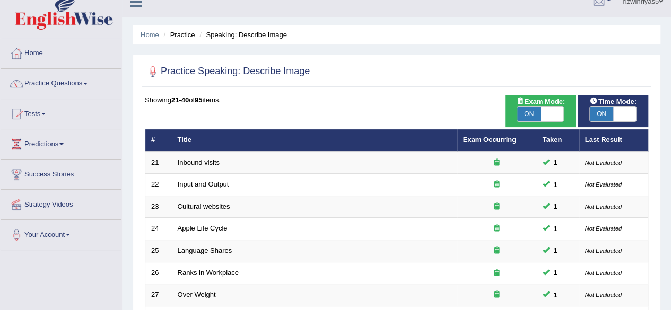
scroll to position [387, 0]
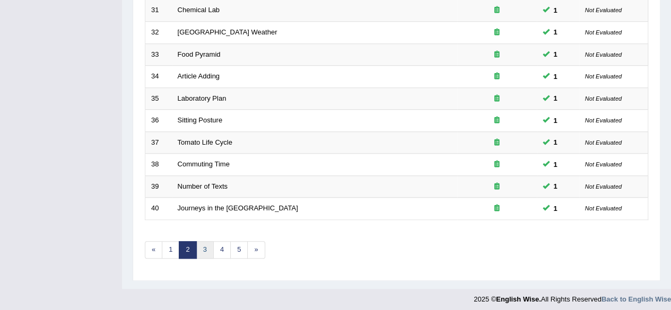
click at [200, 241] on link "3" at bounding box center [204, 249] width 17 height 17
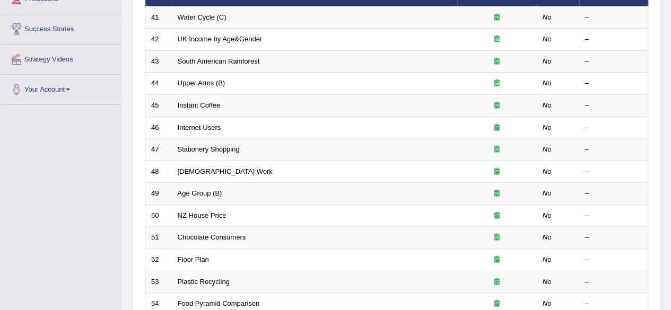
scroll to position [132, 0]
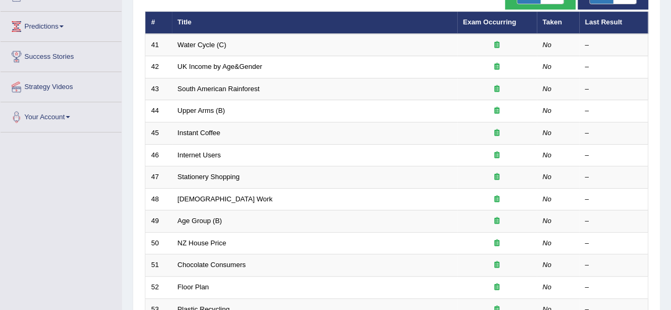
click at [662, 106] on html "Toggle navigation Home Practice Questions Speaking Practice Read Aloud Repeat S…" at bounding box center [335, 23] width 671 height 310
drag, startPoint x: 662, startPoint y: 106, endPoint x: 674, endPoint y: 138, distance: 35.3
click at [670, 138] on html "Toggle navigation Home Practice Questions Speaking Practice Read Aloud Repeat S…" at bounding box center [335, 23] width 671 height 310
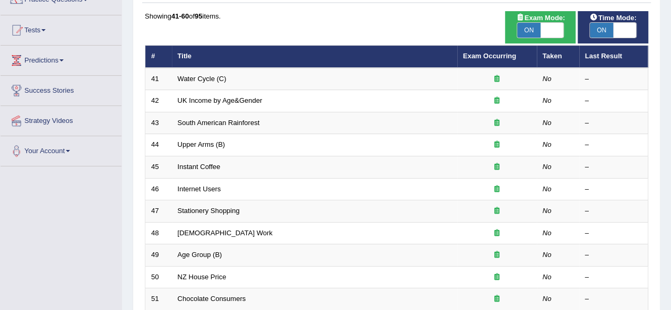
scroll to position [96, 0]
